Goal: Task Accomplishment & Management: Manage account settings

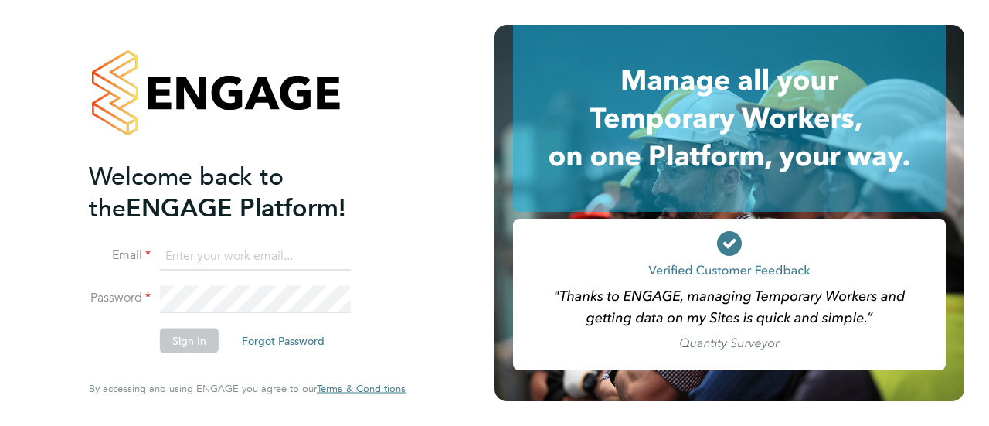
type input "monique.maussant@uk.g4s.com"
click at [183, 338] on button "Sign In" at bounding box center [189, 340] width 59 height 25
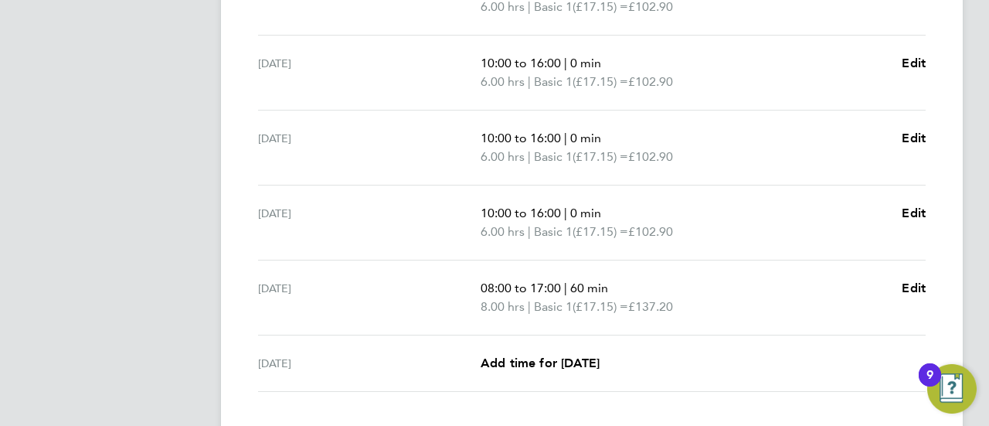
scroll to position [687, 0]
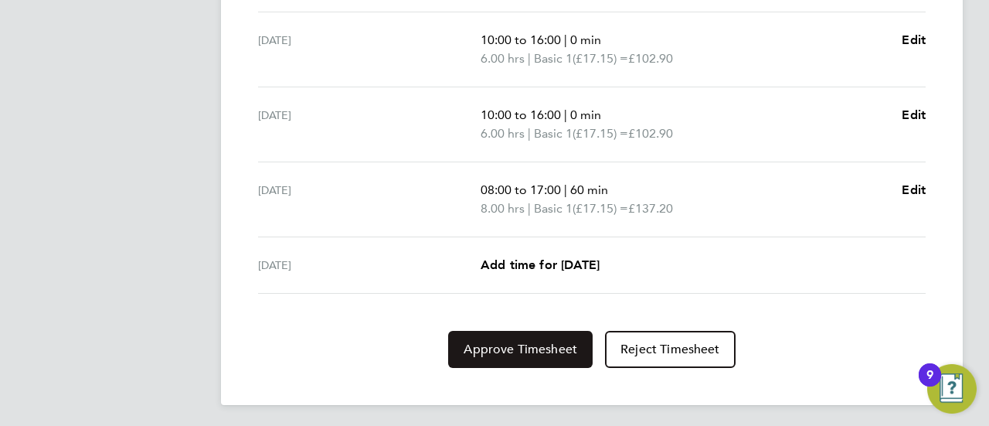
click at [513, 356] on button "Approve Timesheet" at bounding box center [520, 349] width 145 height 37
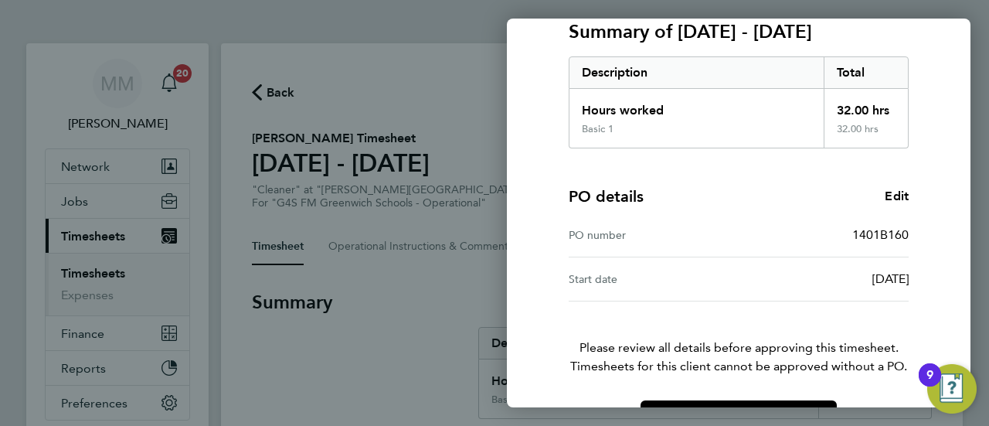
scroll to position [269, 0]
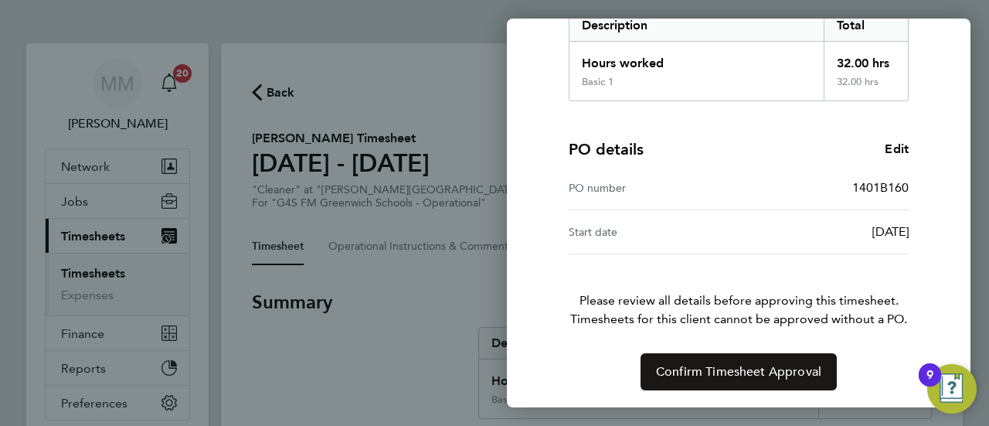
click at [721, 379] on button "Confirm Timesheet Approval" at bounding box center [739, 371] width 196 height 37
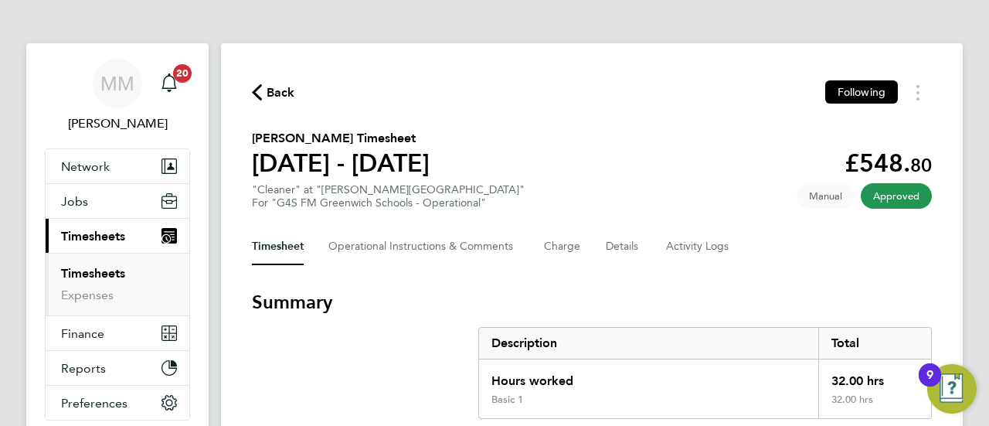
click at [259, 93] on icon "button" at bounding box center [257, 92] width 10 height 16
